Goal: Obtain resource: Obtain resource

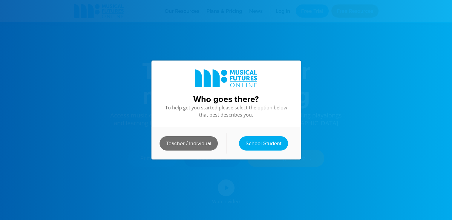
click at [197, 140] on link "Teacher / Individual" at bounding box center [189, 144] width 58 height 14
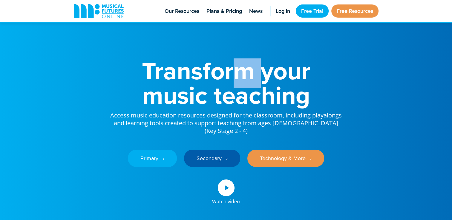
drag, startPoint x: 236, startPoint y: 52, endPoint x: 268, endPoint y: 56, distance: 31.6
click at [268, 56] on div "Transform your music teaching Access music education resources designed for the…" at bounding box center [226, 126] width 317 height 252
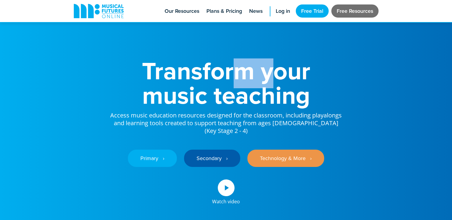
click at [356, 11] on link "Free Resources" at bounding box center [354, 10] width 47 height 13
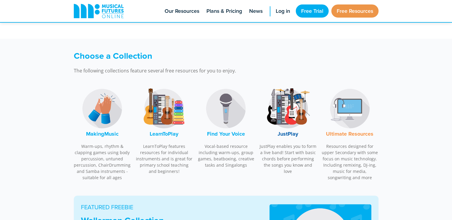
scroll to position [171, 0]
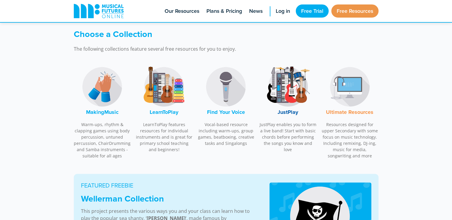
click at [98, 82] on img at bounding box center [102, 87] width 45 height 45
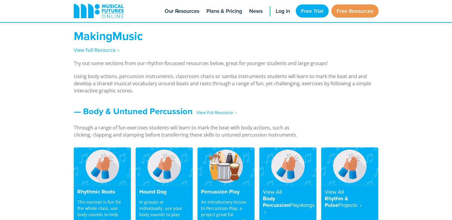
scroll to position [442, 0]
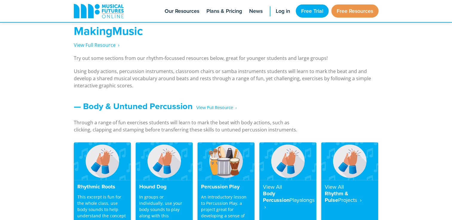
click at [106, 169] on img at bounding box center [102, 161] width 57 height 38
